Goal: Task Accomplishment & Management: Manage account settings

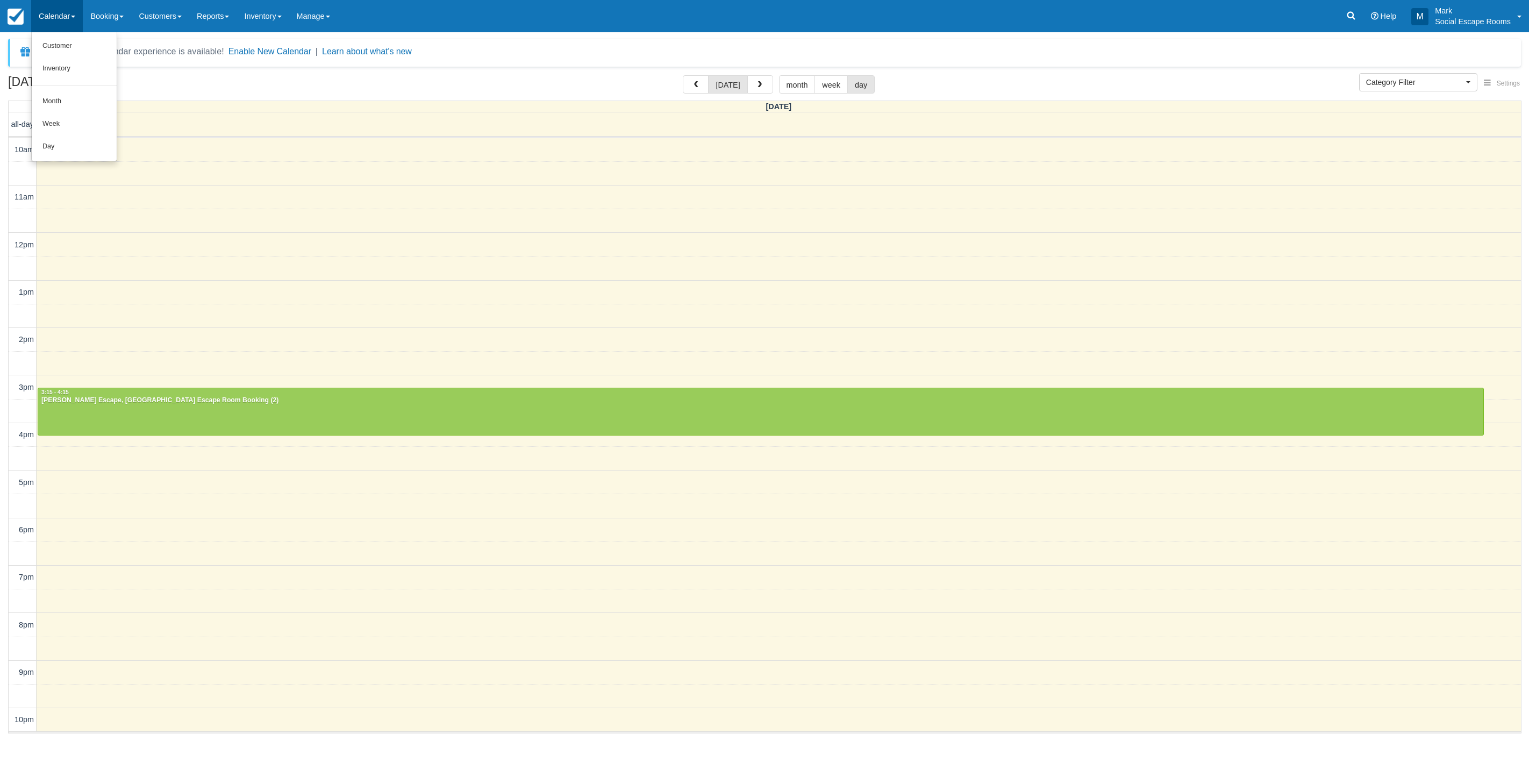
select select
click at [60, 149] on link "Day" at bounding box center [73, 147] width 85 height 22
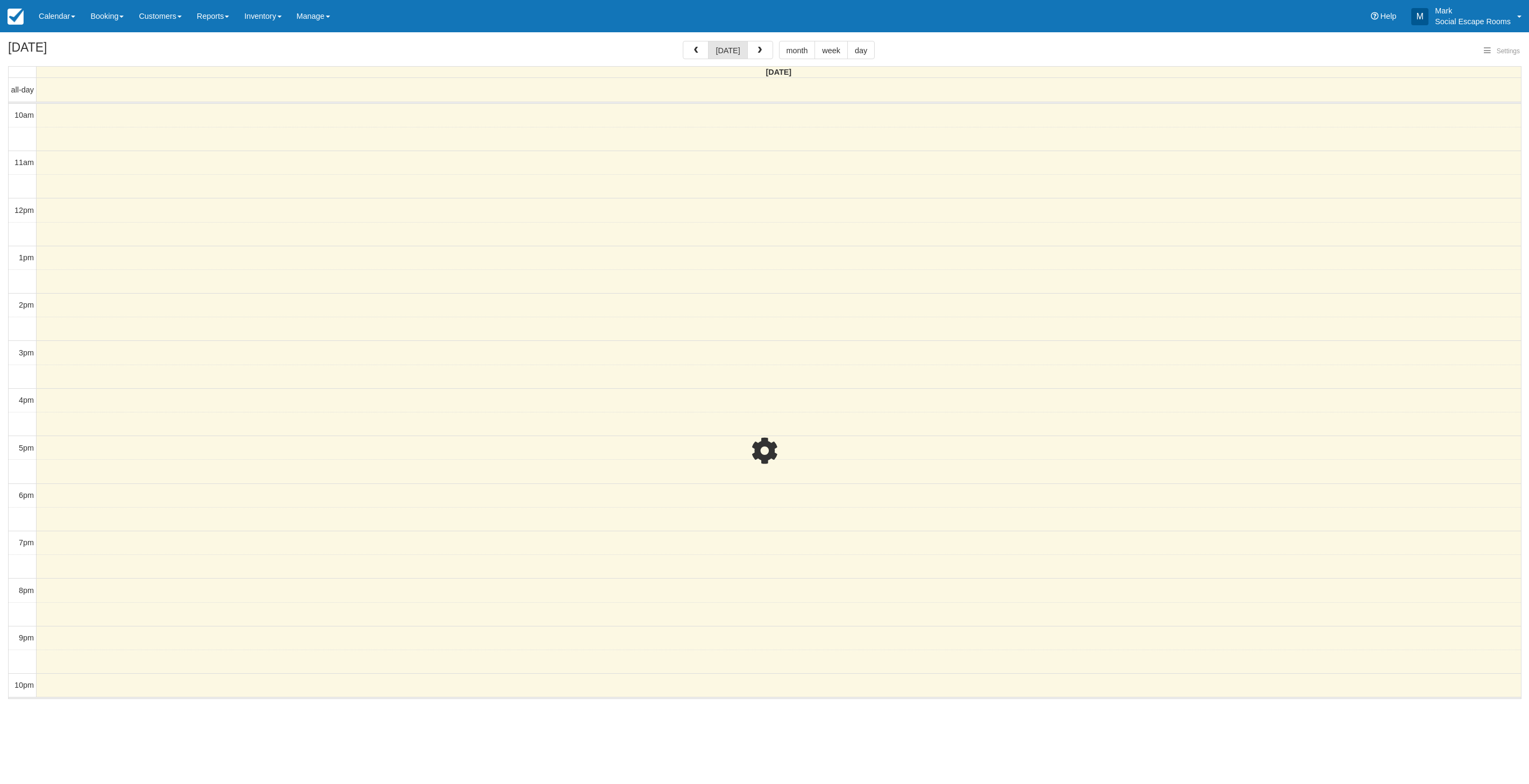
select select
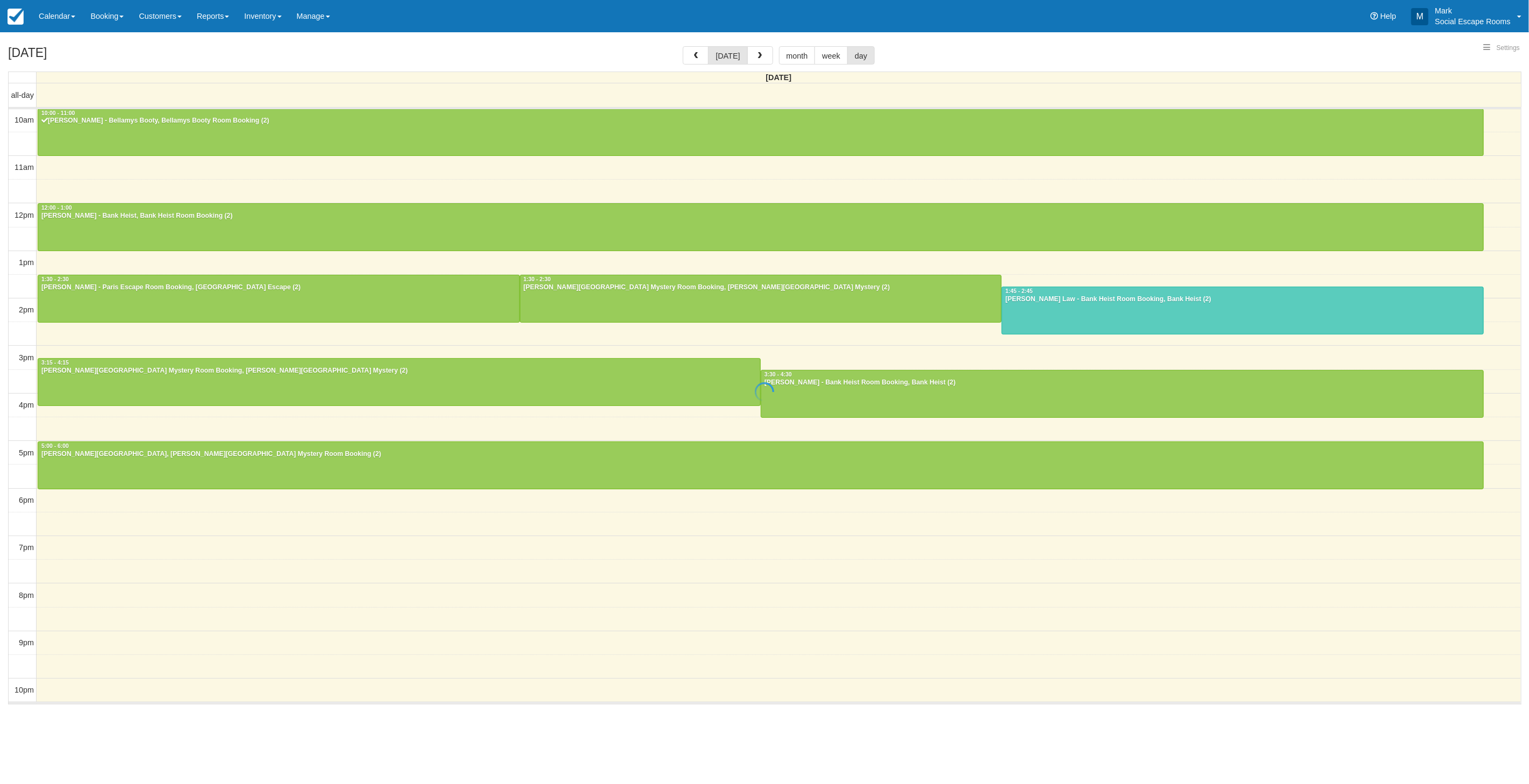
select select
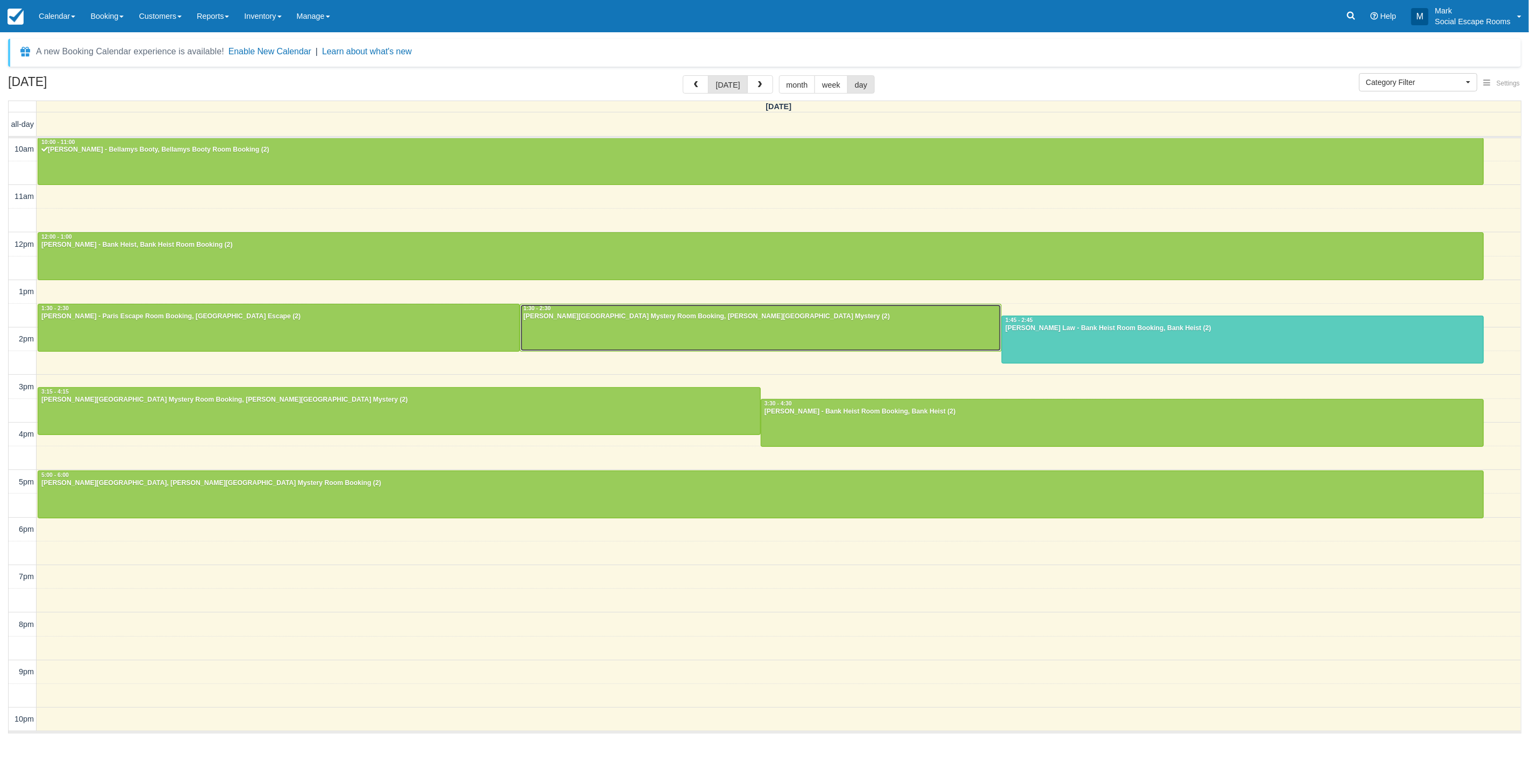
click at [652, 319] on div "Médina Ostermann - Baker Street Mystery Room Booking, Baker Street Mystery (2)" at bounding box center [760, 317] width 476 height 9
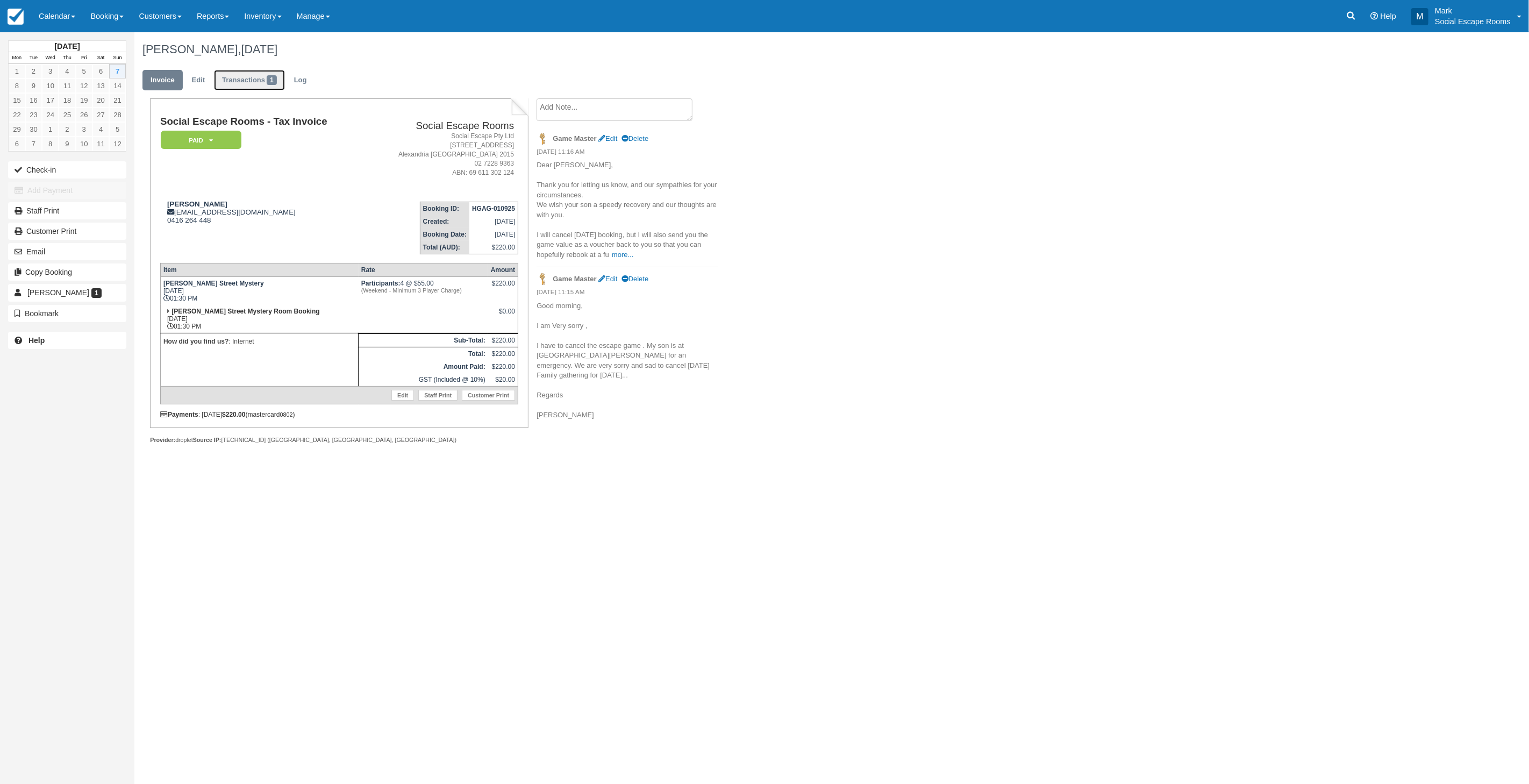
click at [244, 84] on link "Transactions 1" at bounding box center [249, 80] width 71 height 21
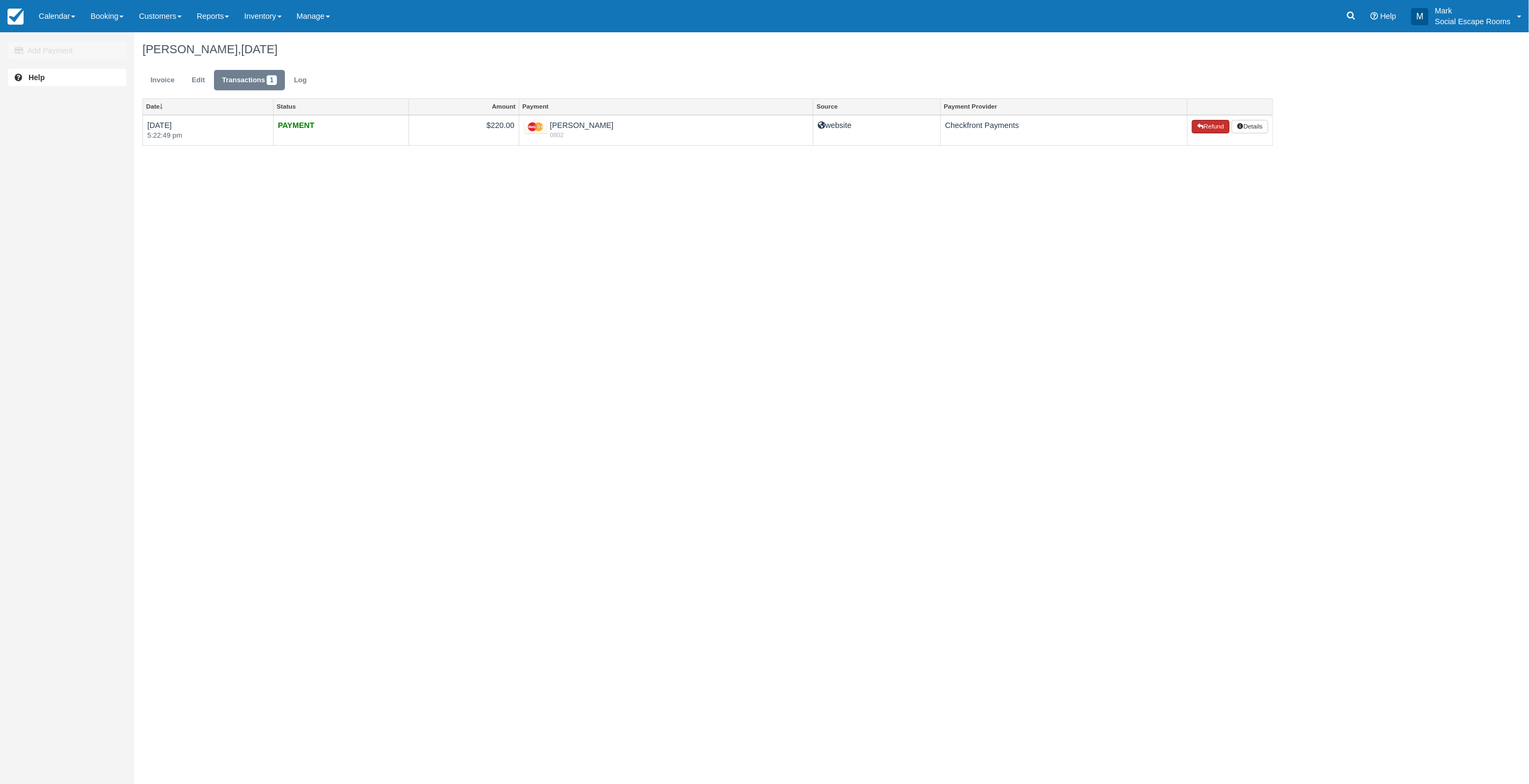
click at [1208, 127] on button "Refund" at bounding box center [1210, 126] width 38 height 14
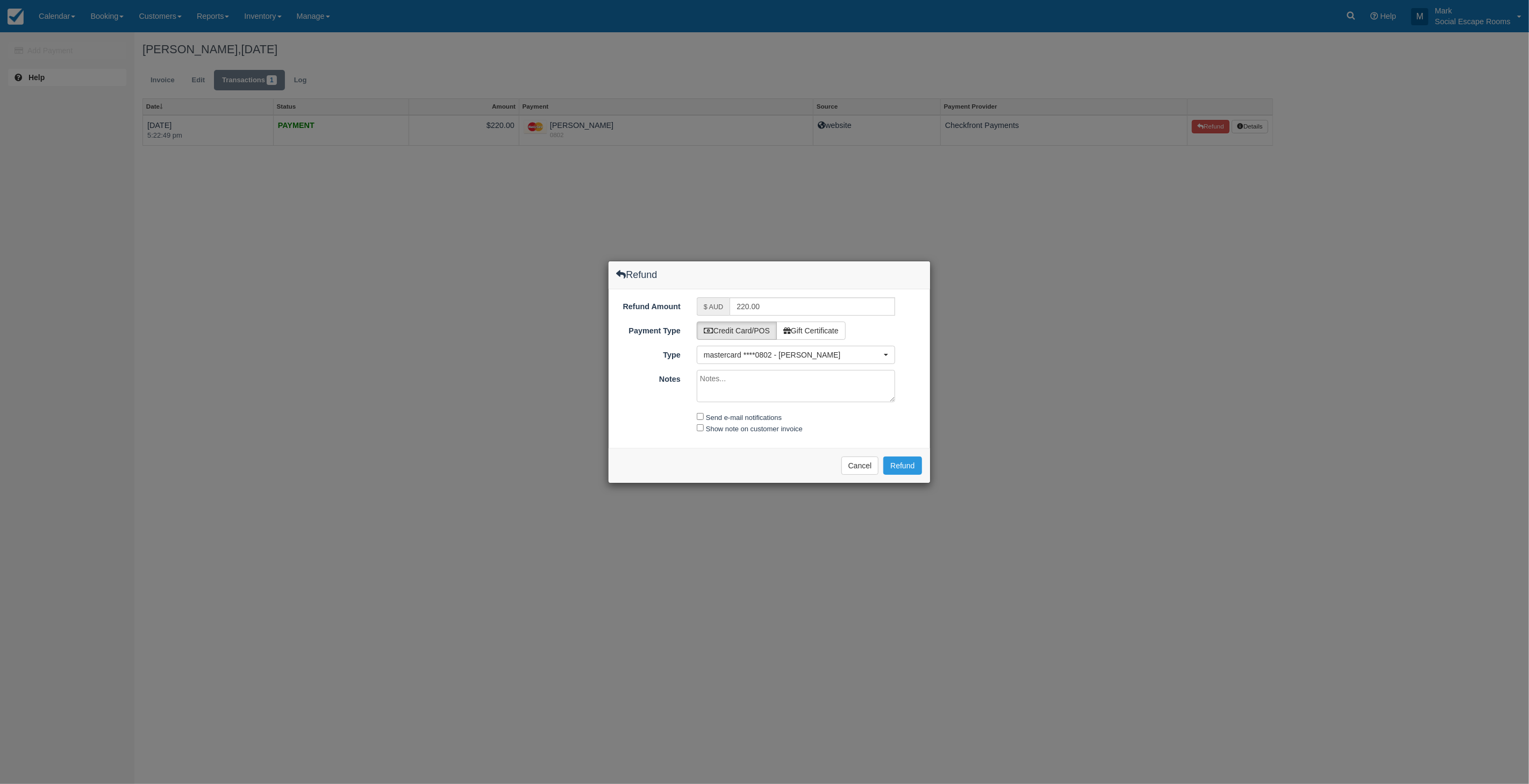
click at [816, 329] on label "Gift Certificate" at bounding box center [811, 330] width 69 height 18
radio input "true"
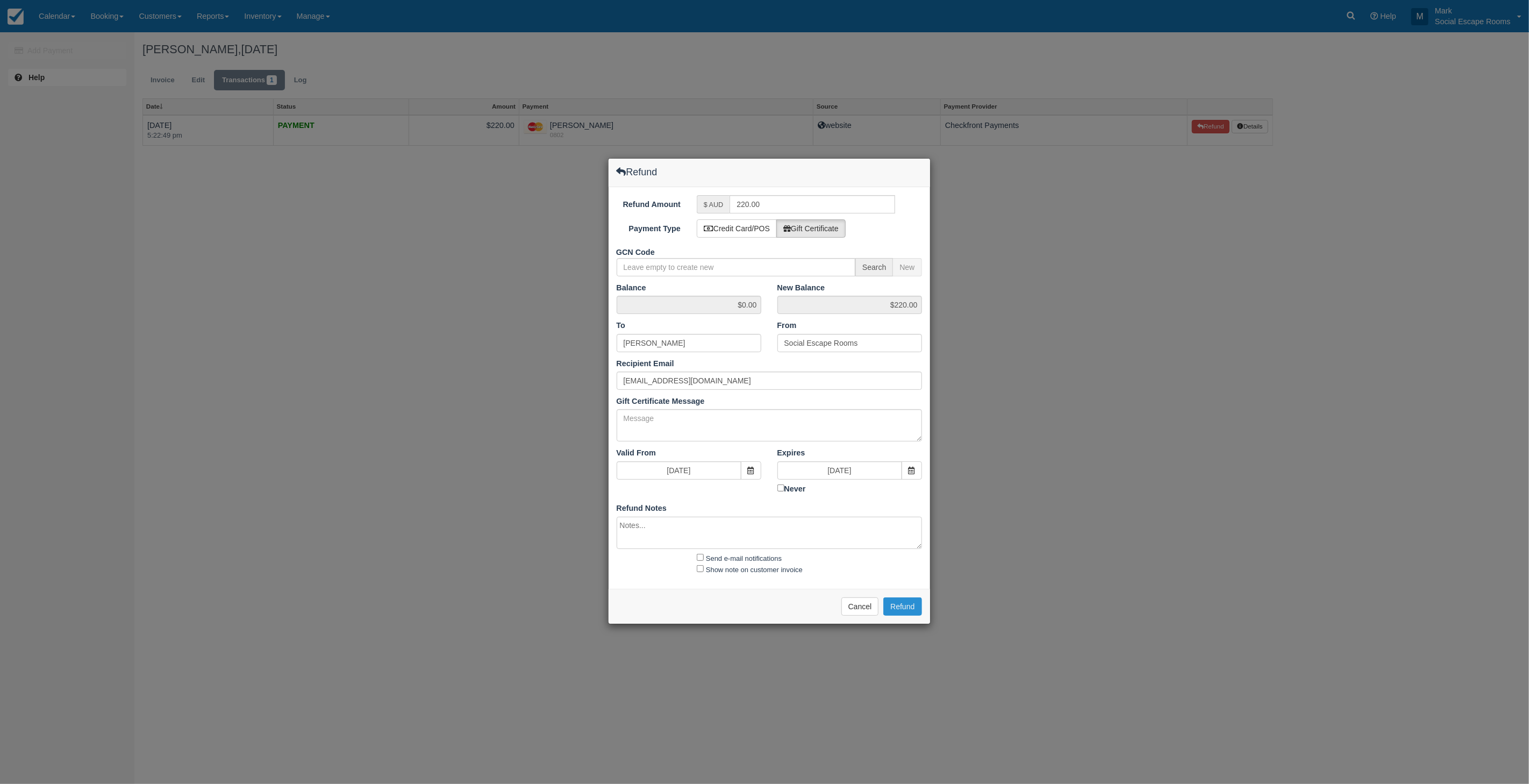
click at [899, 606] on button "Refund" at bounding box center [902, 606] width 38 height 18
